Goal: Information Seeking & Learning: Learn about a topic

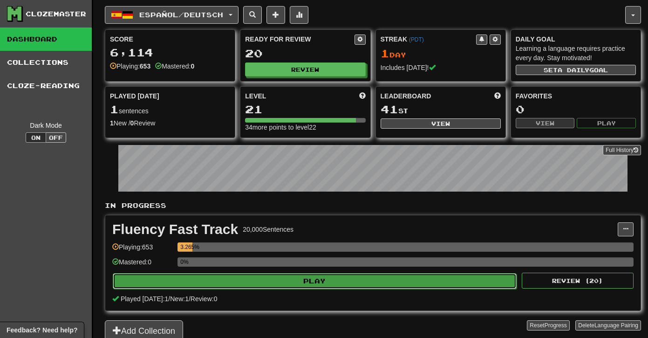
click at [240, 285] on button "Play" at bounding box center [315, 281] width 404 height 16
select select "***"
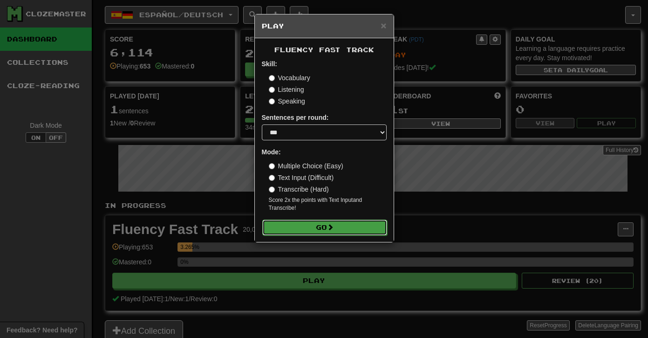
click at [330, 230] on span at bounding box center [330, 227] width 7 height 7
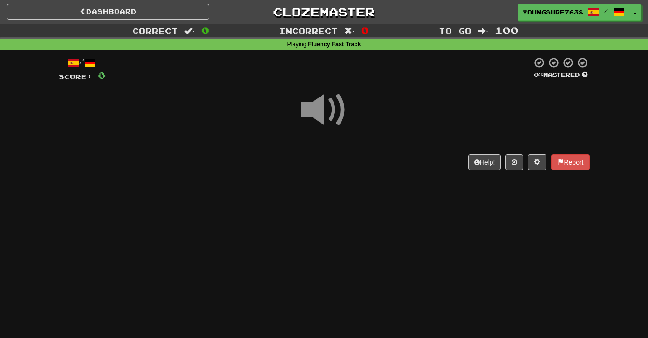
click at [322, 115] on span at bounding box center [324, 110] width 47 height 47
